Goal: Information Seeking & Learning: Learn about a topic

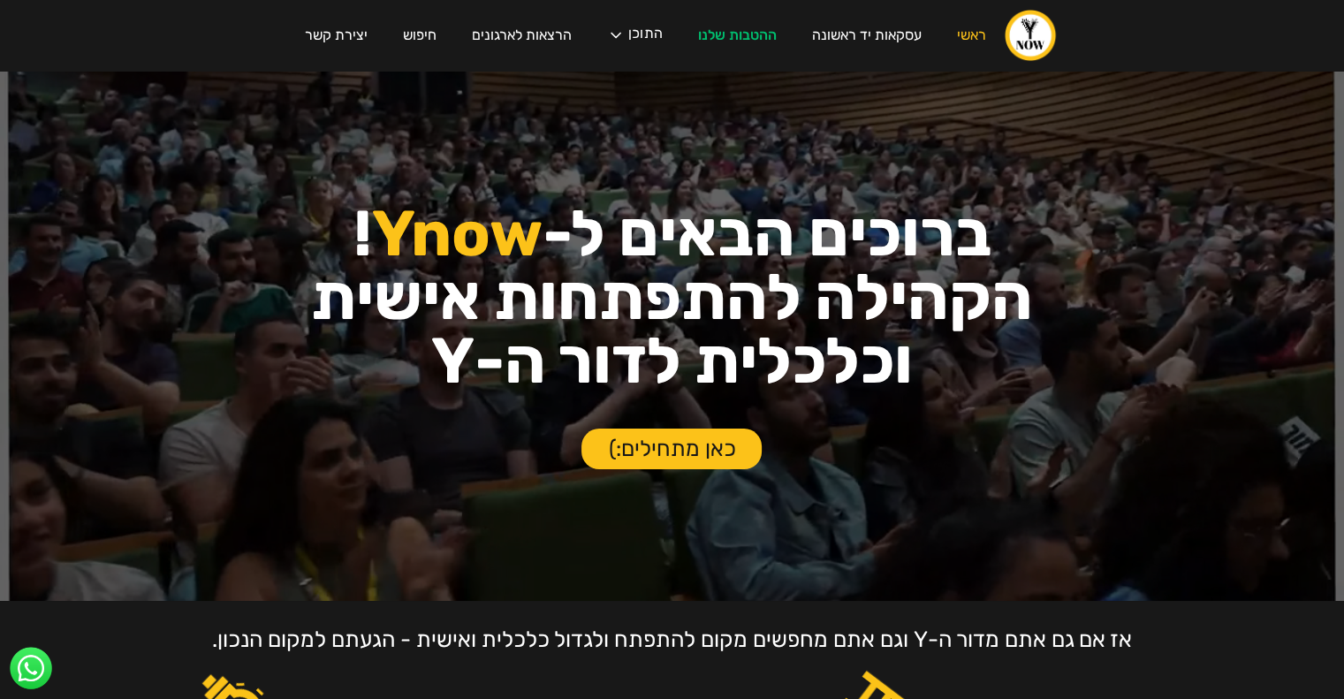
click at [639, 34] on div "עסקת פריסייל קבוצתית בצומת סביון לחברי הקהילה! ‍ אחרי חצי שנה של חיפושים, נכנסה…" at bounding box center [672, 349] width 1344 height 699
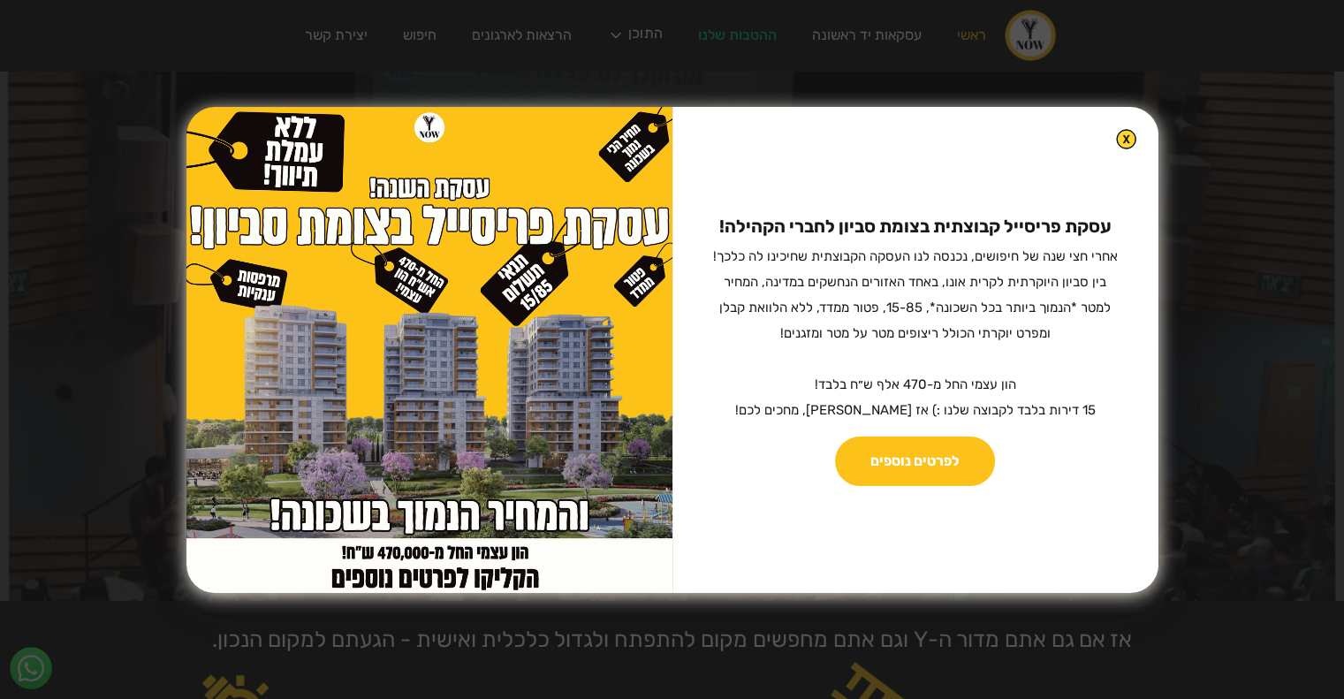
click at [1116, 143] on img at bounding box center [1126, 139] width 20 height 20
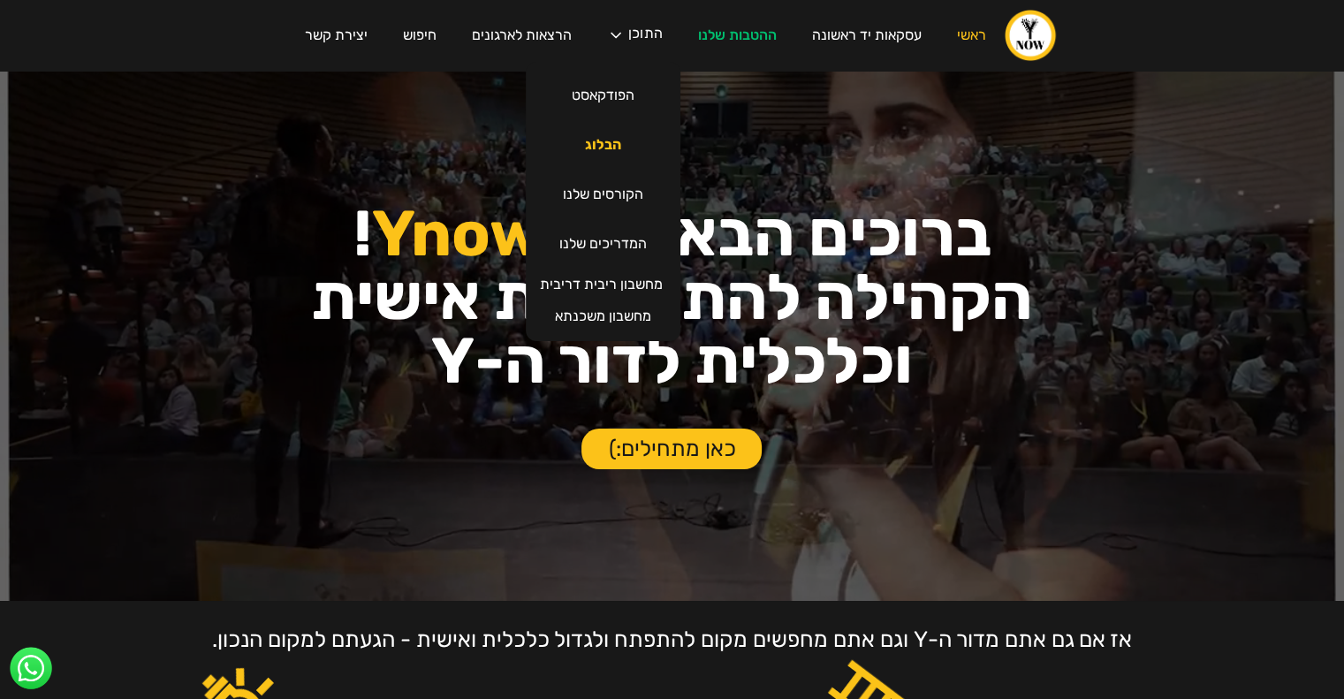
click at [626, 148] on link "הבלוג" at bounding box center [603, 144] width 72 height 49
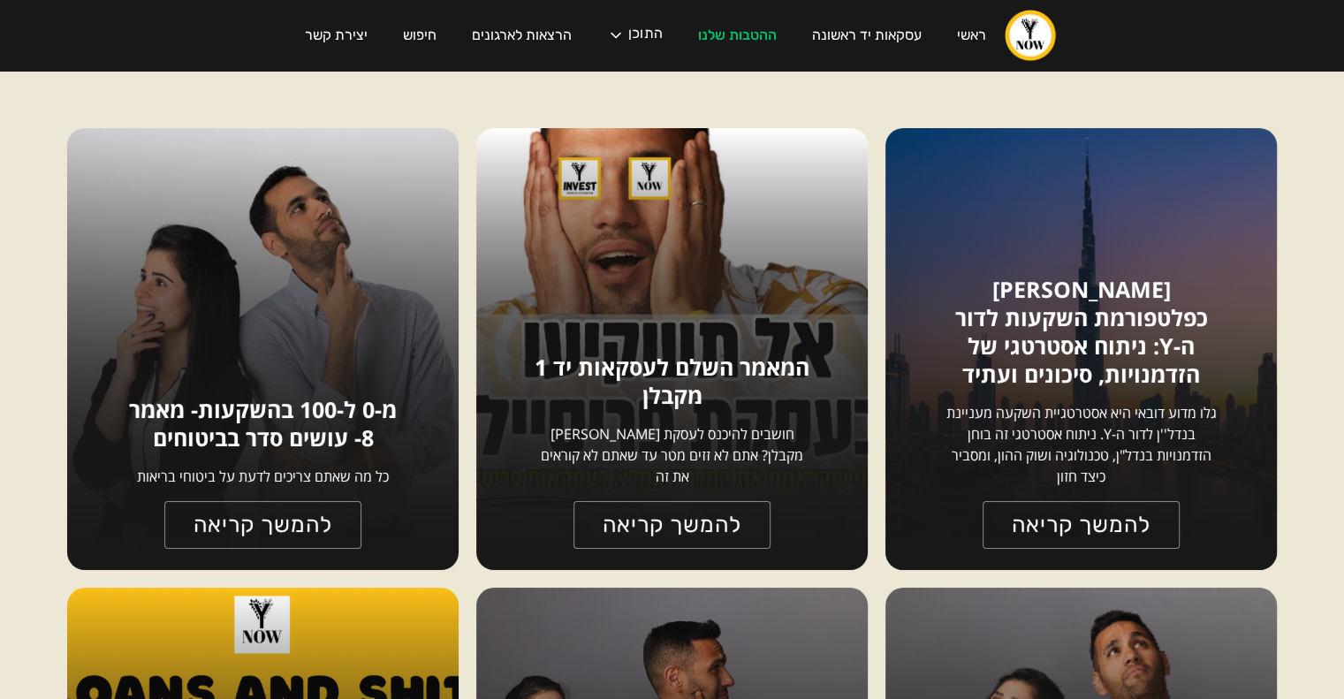
click at [1052, 332] on h1 "[PERSON_NAME] כפלטפורמת השקעות לדור ה-Y: ניתוח אסטרטגי של הזדמנויות, סיכונים וע…" at bounding box center [1080, 331] width 279 height 113
click at [1047, 557] on div "נדל"ן דובאי כפלטפורמת השקעות לדור ה-Y: ניתוח אסטרטגי של הזדמנויות, סיכונים ועתי…" at bounding box center [1080, 349] width 391 height 442
click at [1044, 539] on link "להמשך קריאה" at bounding box center [1081, 524] width 201 height 49
click at [1043, 533] on link "להמשך קריאה" at bounding box center [1081, 524] width 201 height 49
